Goal: Find specific page/section: Find specific page/section

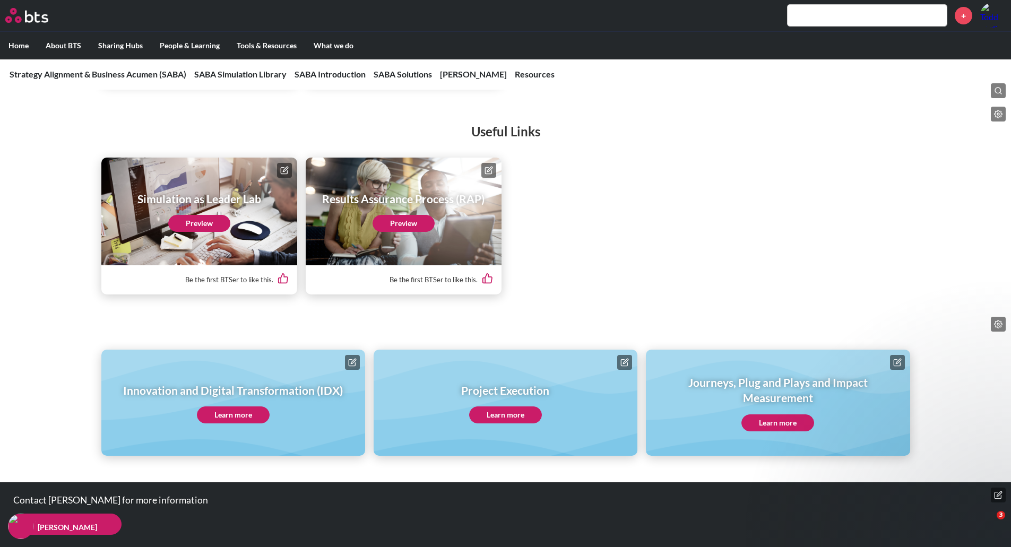
scroll to position [4485, 0]
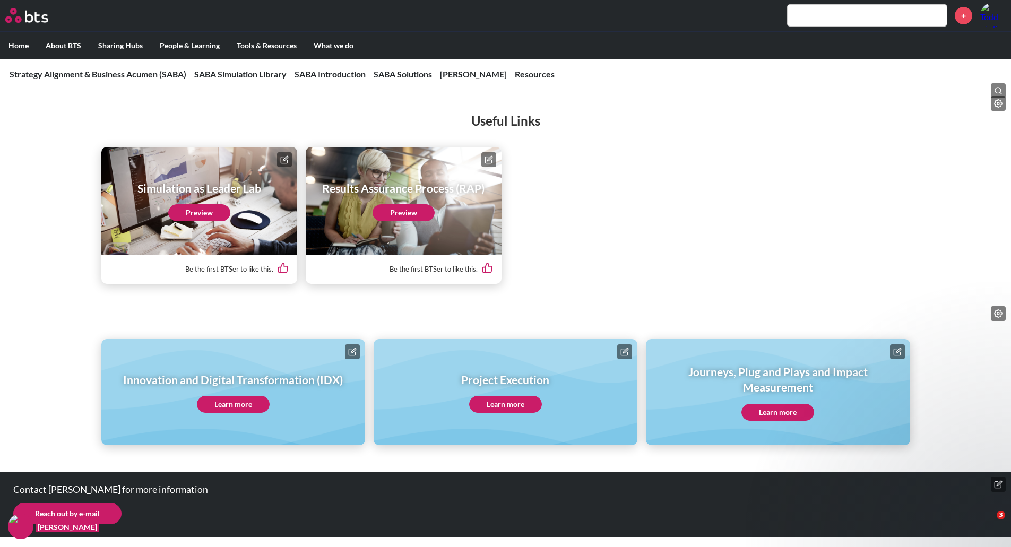
click at [818, 16] on input "text" at bounding box center [867, 15] width 159 height 21
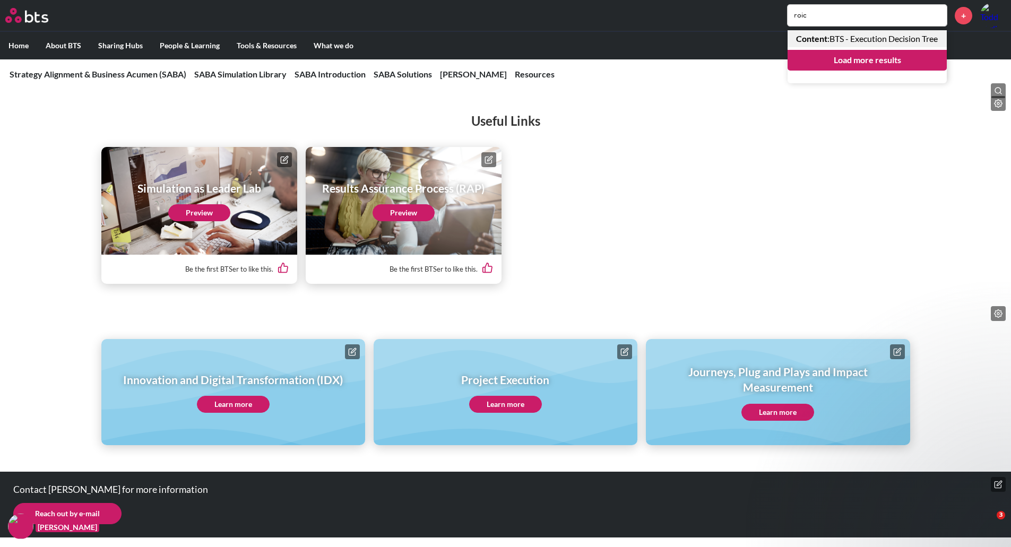
type input "roic"
click at [820, 47] on link "Content : BTS - Execution Decision Tree" at bounding box center [867, 38] width 159 height 17
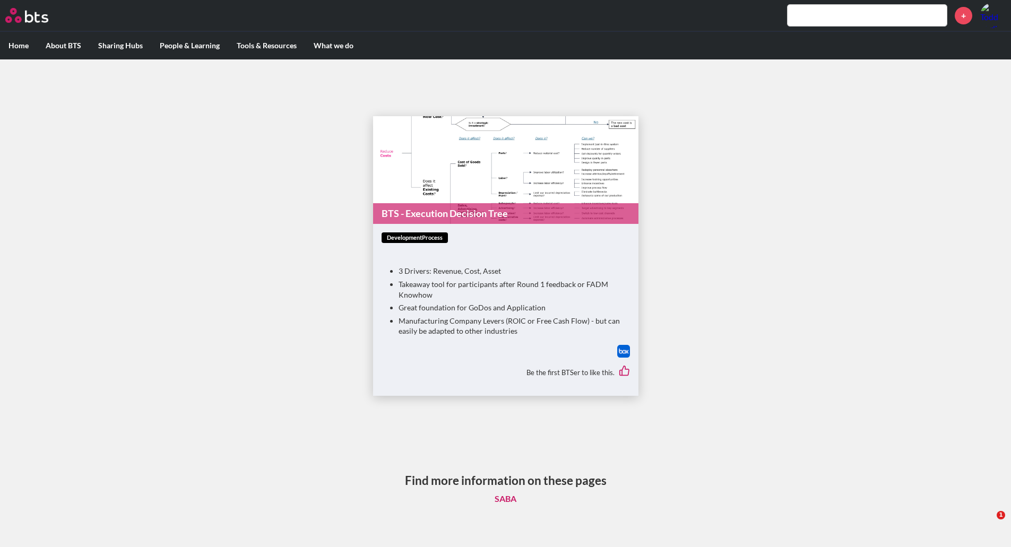
click at [619, 352] on img at bounding box center [623, 351] width 13 height 13
